Goal: Ask a question

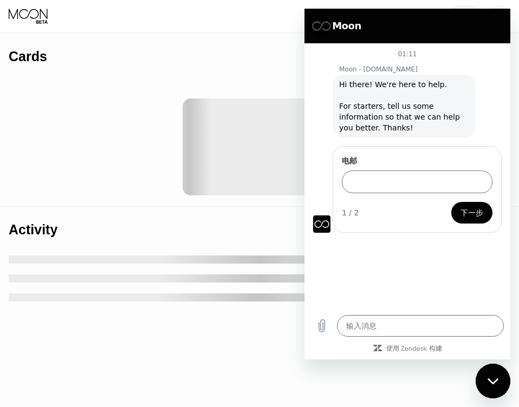
click at [167, 172] on div at bounding box center [259, 147] width 501 height 119
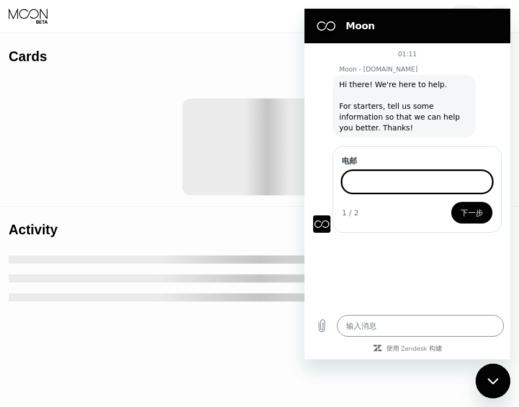
click at [376, 180] on input "电邮" at bounding box center [417, 182] width 150 height 23
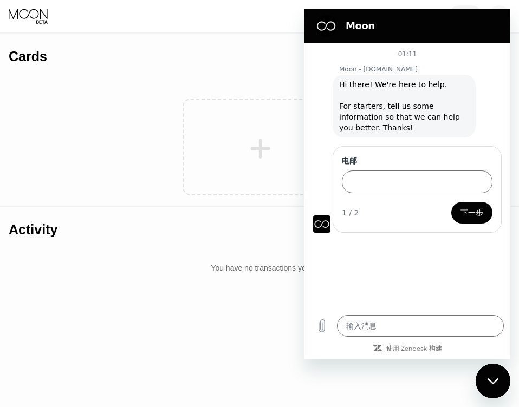
click at [260, 149] on icon at bounding box center [261, 149] width 20 height 20
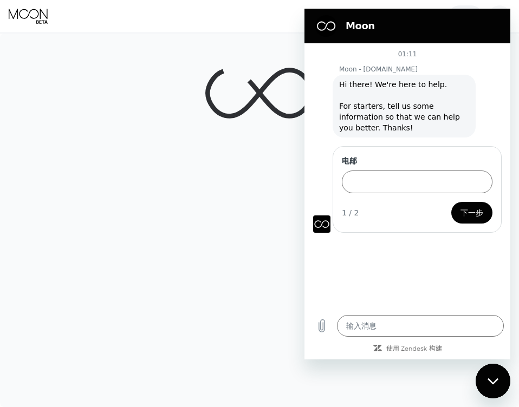
click at [488, 381] on icon "关闭消息传送窗口" at bounding box center [492, 381] width 11 height 7
type textarea "x"
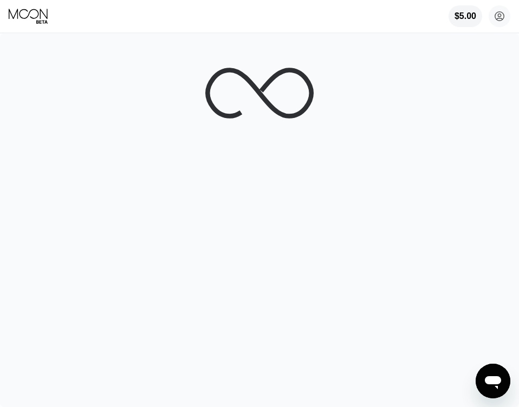
click at [495, 382] on icon "打开消息传送窗口" at bounding box center [492, 382] width 16 height 13
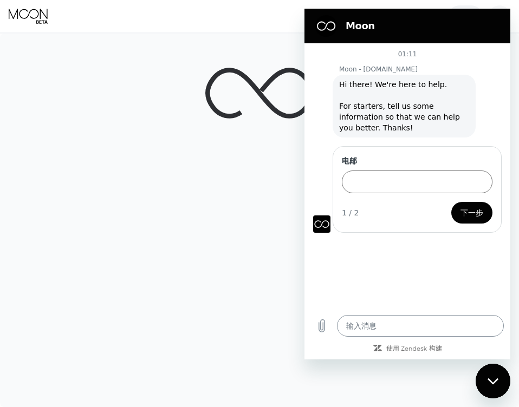
type textarea "x"
click at [370, 322] on textarea at bounding box center [420, 326] width 167 height 22
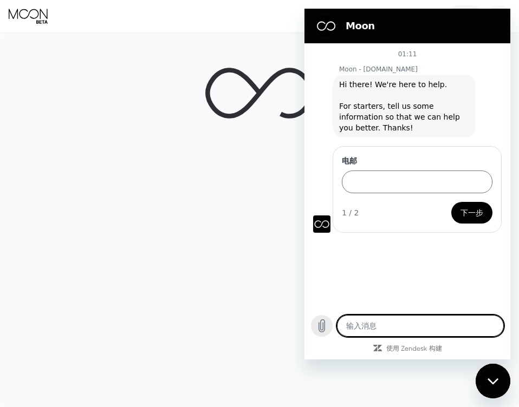
click at [314, 329] on button "上传文件" at bounding box center [322, 326] width 22 height 22
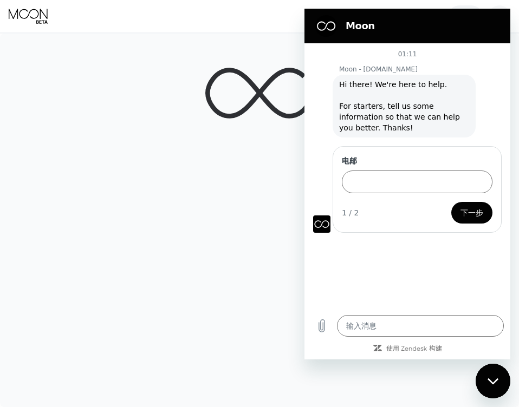
drag, startPoint x: 496, startPoint y: 398, endPoint x: 20, endPoint y: 34, distance: 599.2
click at [496, 398] on div at bounding box center [259, 220] width 519 height 373
click at [495, 376] on div "关闭消息传送窗口" at bounding box center [492, 381] width 32 height 32
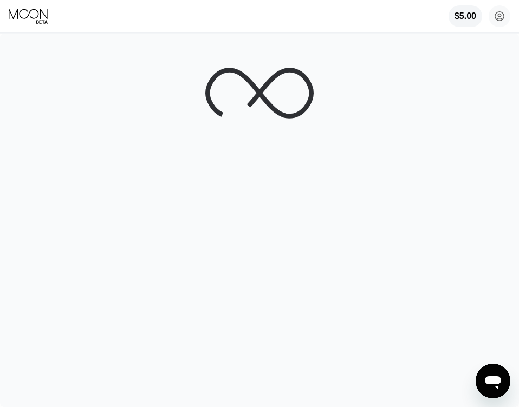
click at [488, 377] on icon "打开消息传送窗口" at bounding box center [492, 382] width 16 height 13
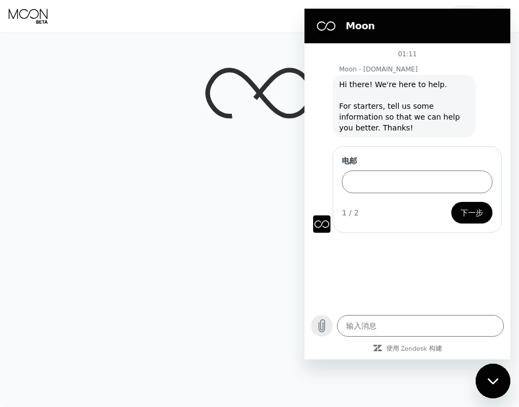
click at [314, 327] on button "上传文件" at bounding box center [322, 326] width 22 height 22
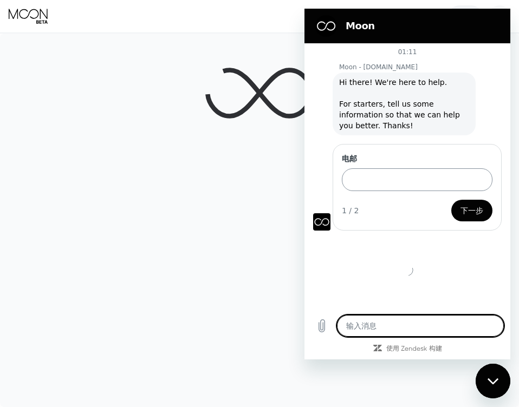
click at [384, 174] on input "电邮" at bounding box center [417, 179] width 150 height 23
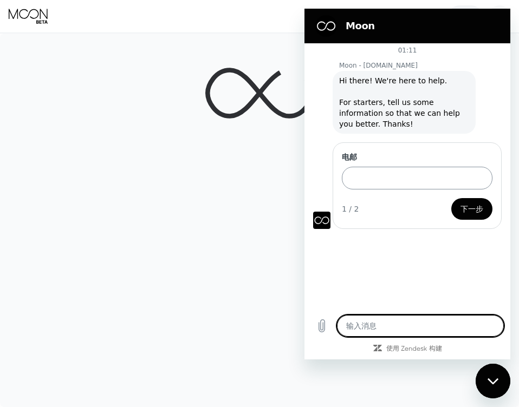
type textarea "x"
click at [409, 186] on input "电邮" at bounding box center [417, 178] width 150 height 23
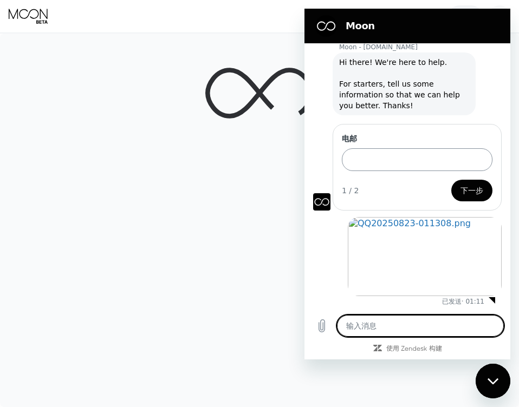
click at [424, 161] on input "电邮" at bounding box center [417, 159] width 150 height 23
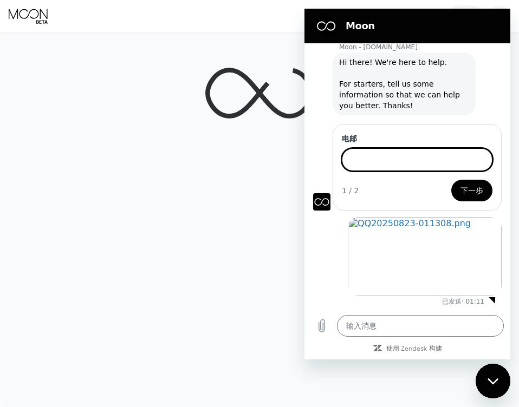
type input "[EMAIL_ADDRESS][DOMAIN_NAME]"
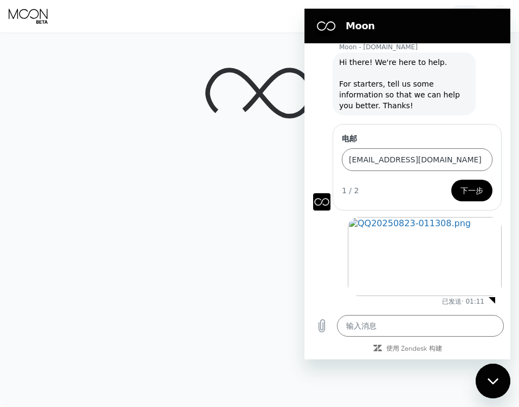
click at [463, 186] on span "下一步" at bounding box center [471, 190] width 23 height 13
type textarea "x"
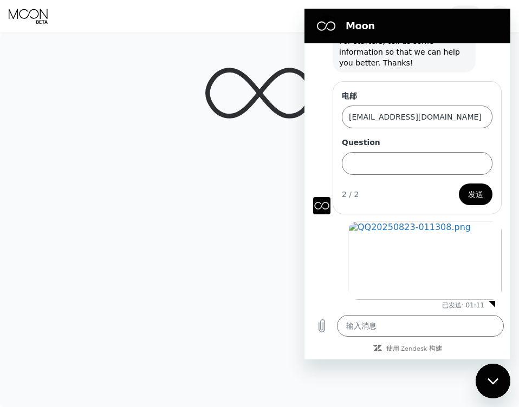
scroll to position [69, 0]
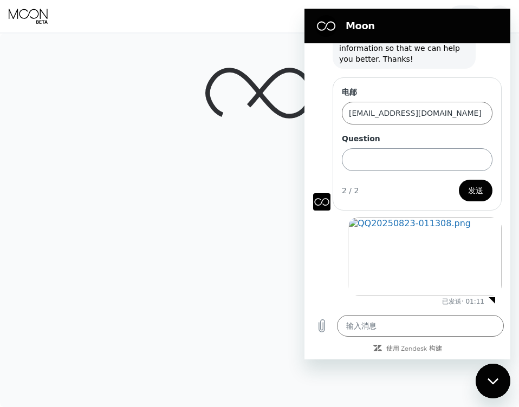
click at [407, 169] on input "Question" at bounding box center [417, 159] width 150 height 23
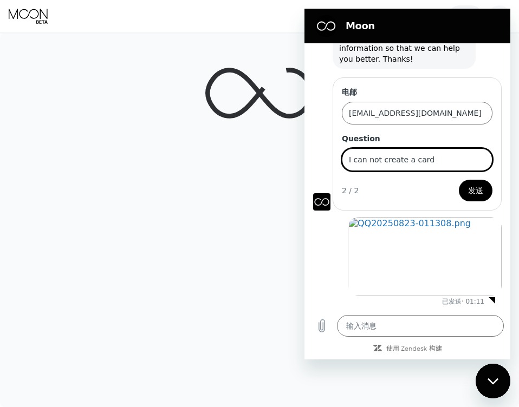
type input "I can not create a card"
click at [485, 193] on button "发送" at bounding box center [475, 191] width 34 height 22
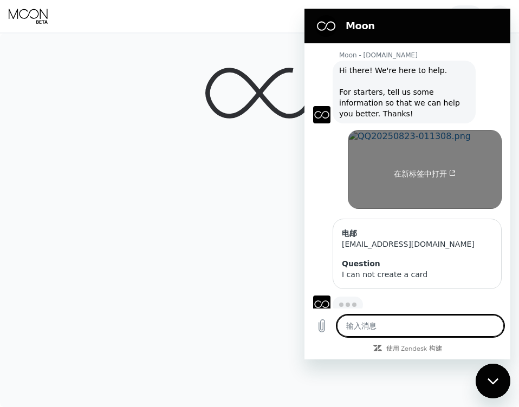
scroll to position [18, 0]
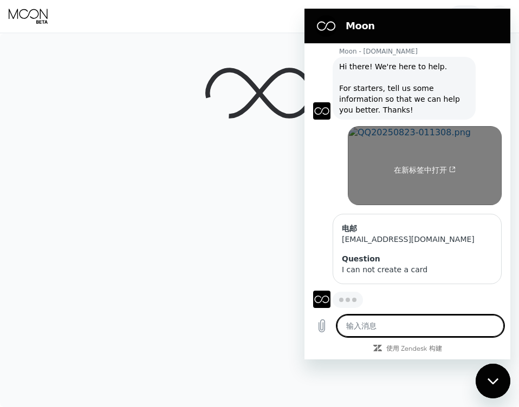
type textarea "x"
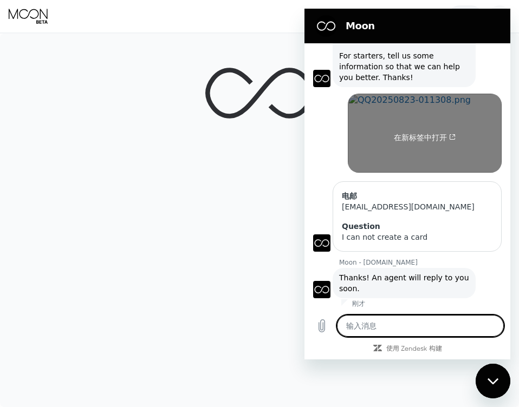
scroll to position [53, 0]
